Goal: Transaction & Acquisition: Purchase product/service

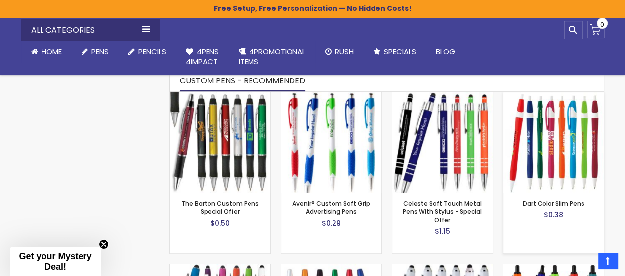
scroll to position [610, 0]
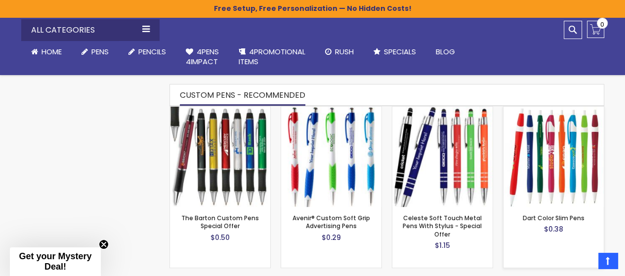
click at [567, 189] on img at bounding box center [553, 157] width 100 height 100
click at [293, 147] on img at bounding box center [331, 157] width 100 height 100
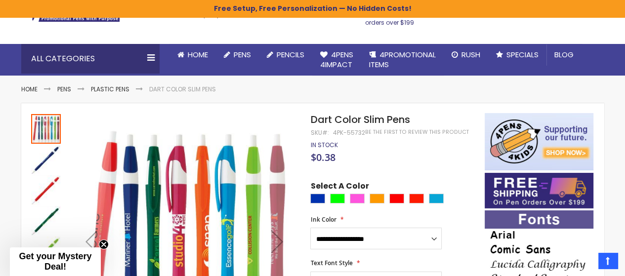
scroll to position [67, 0]
